Goal: Task Accomplishment & Management: Manage account settings

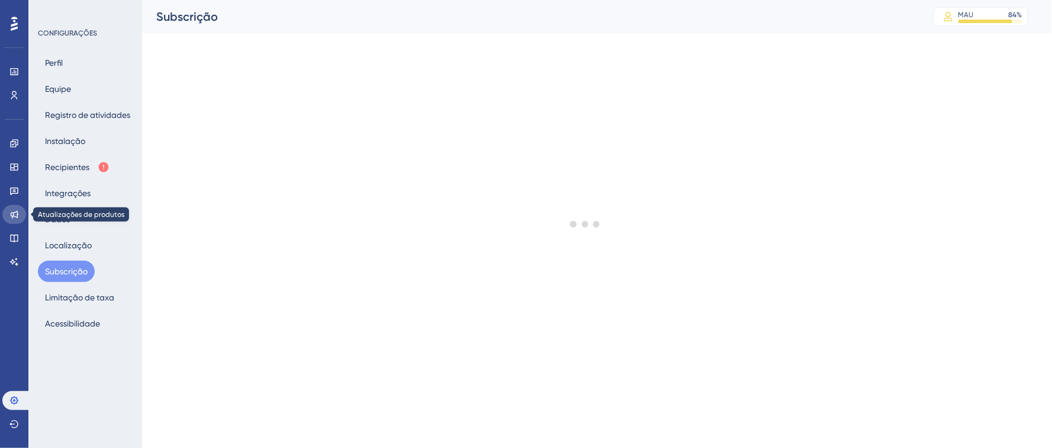
click at [15, 213] on icon at bounding box center [13, 214] width 9 height 9
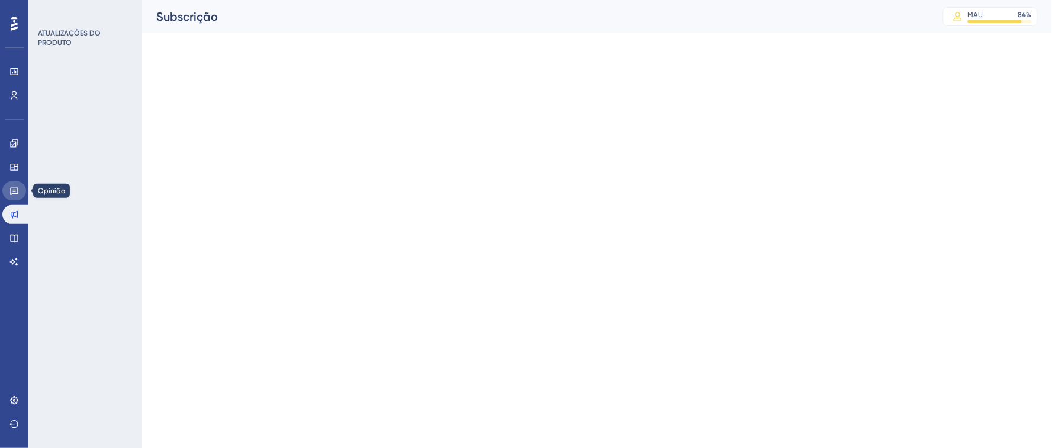
click at [15, 195] on link at bounding box center [14, 190] width 24 height 19
